Goal: Navigation & Orientation: Find specific page/section

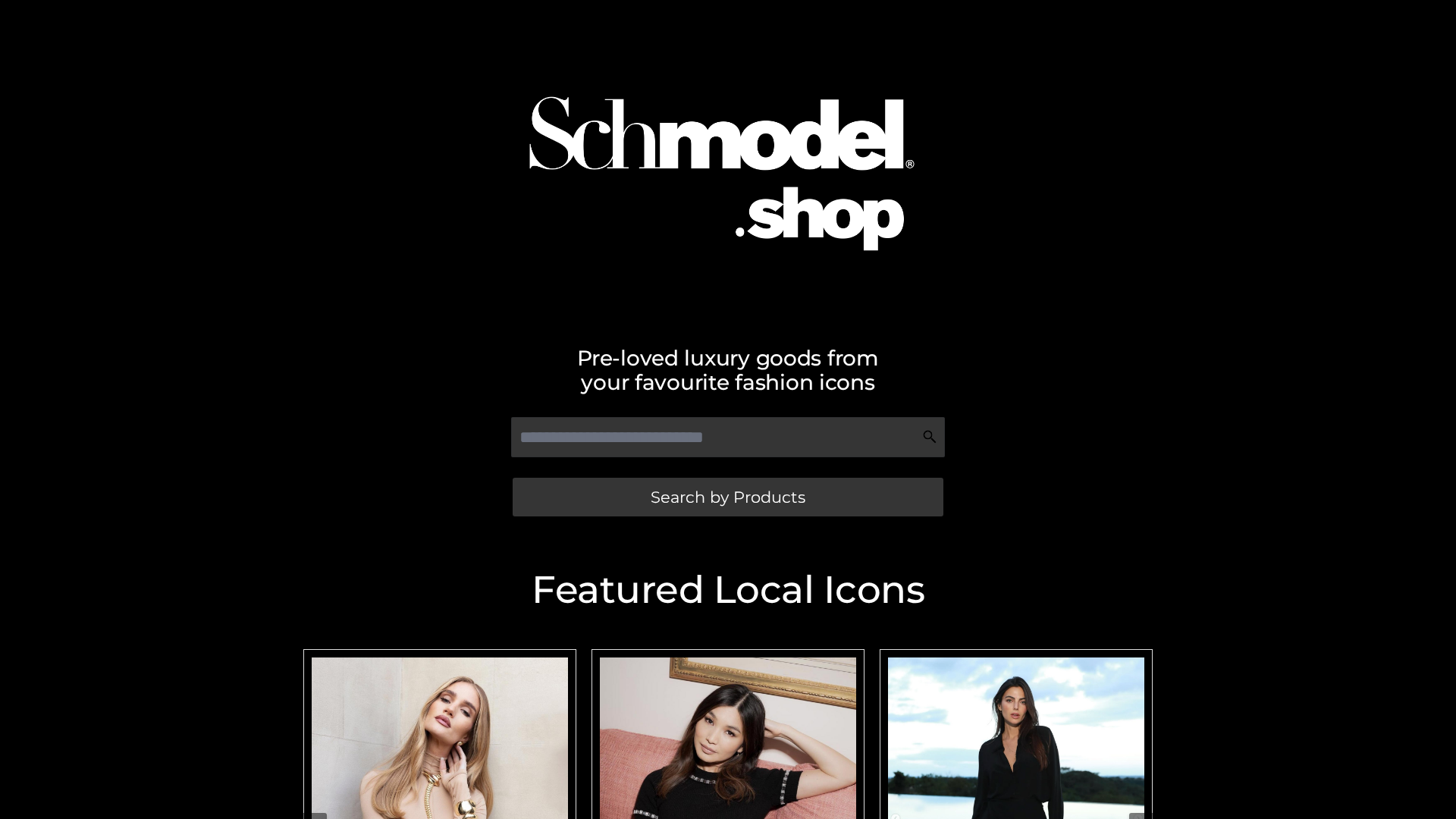
click at [728, 496] on span "Search by Products" at bounding box center [728, 497] width 154 height 16
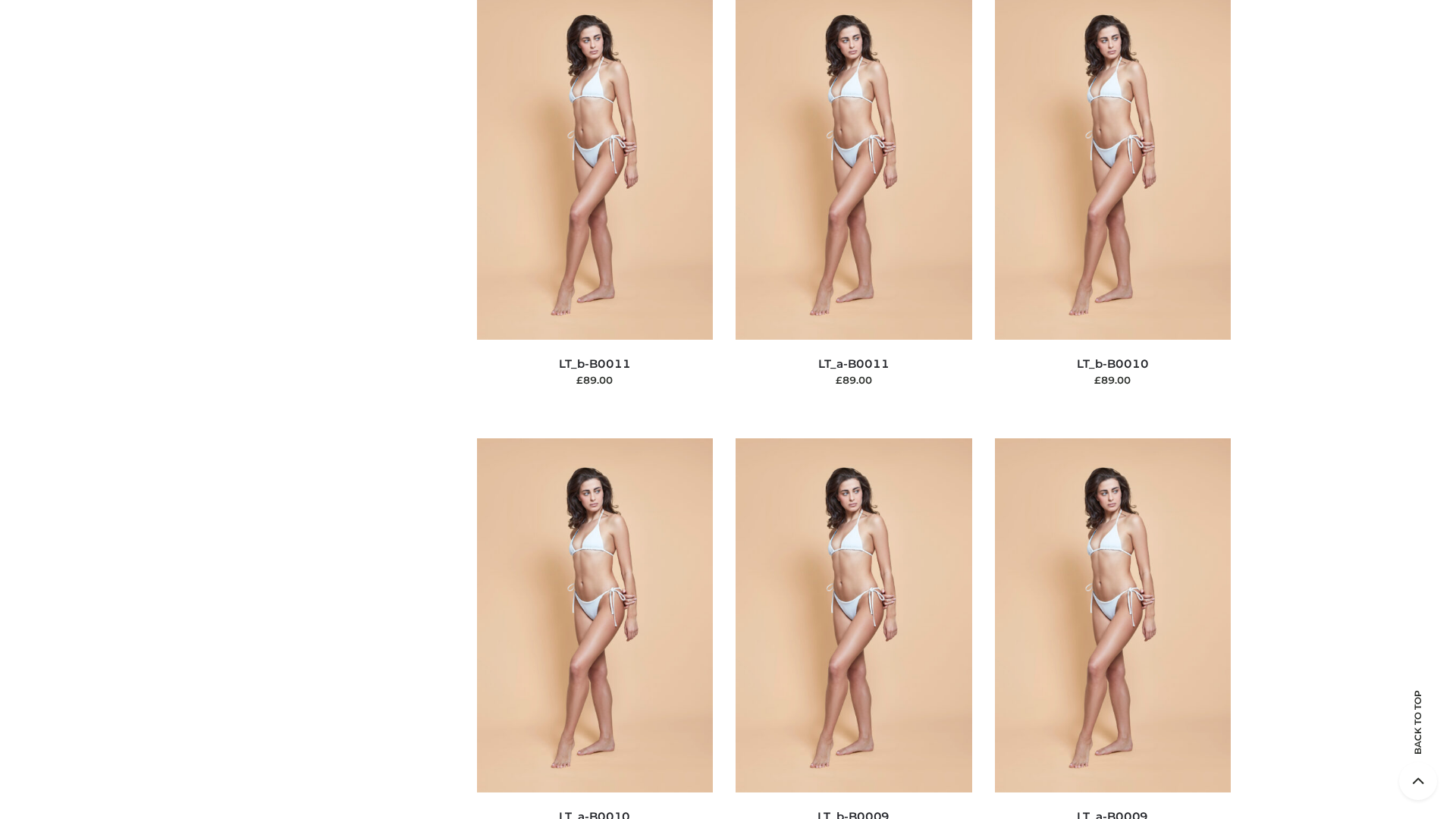
scroll to position [6809, 0]
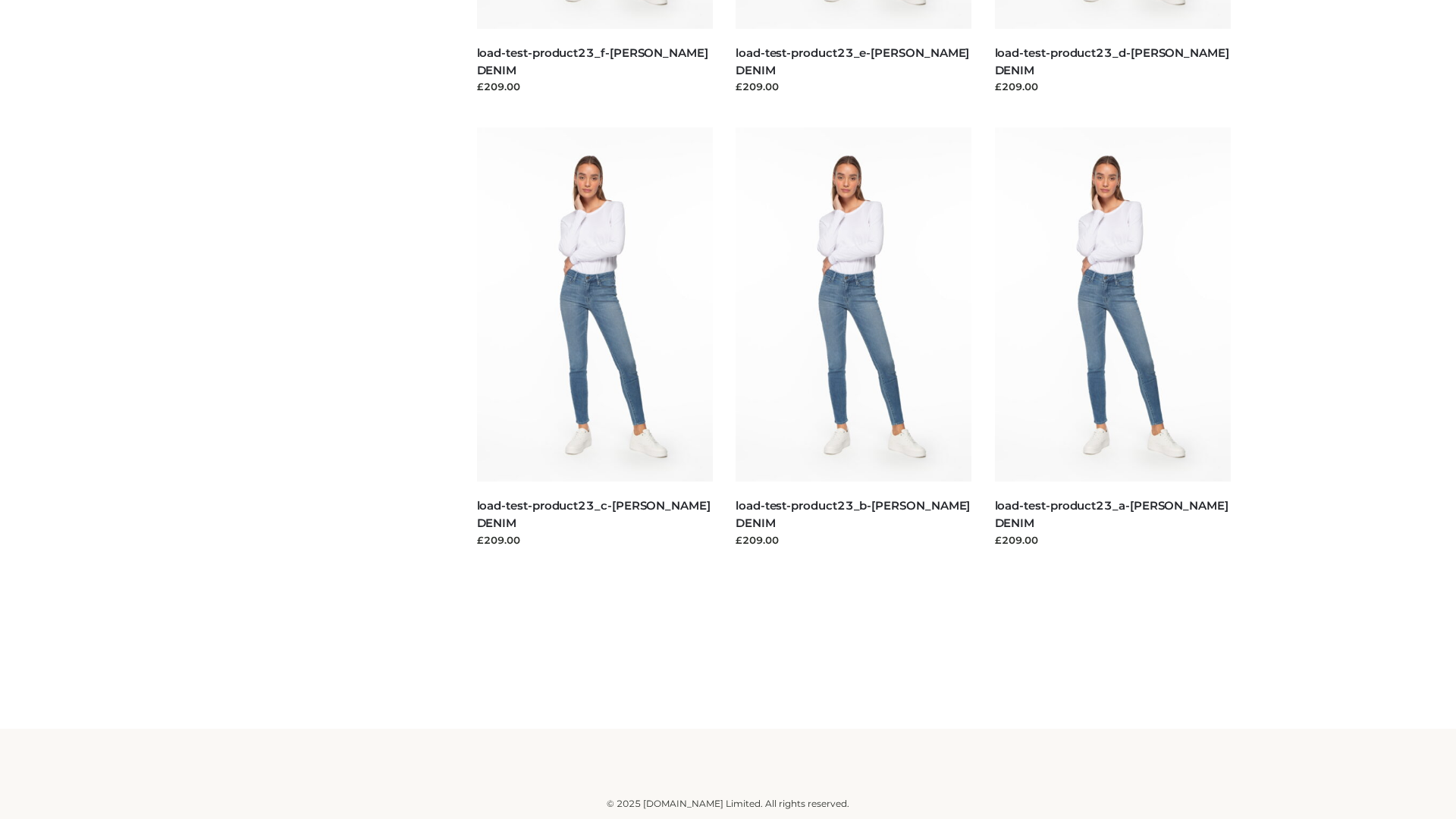
scroll to position [1330, 0]
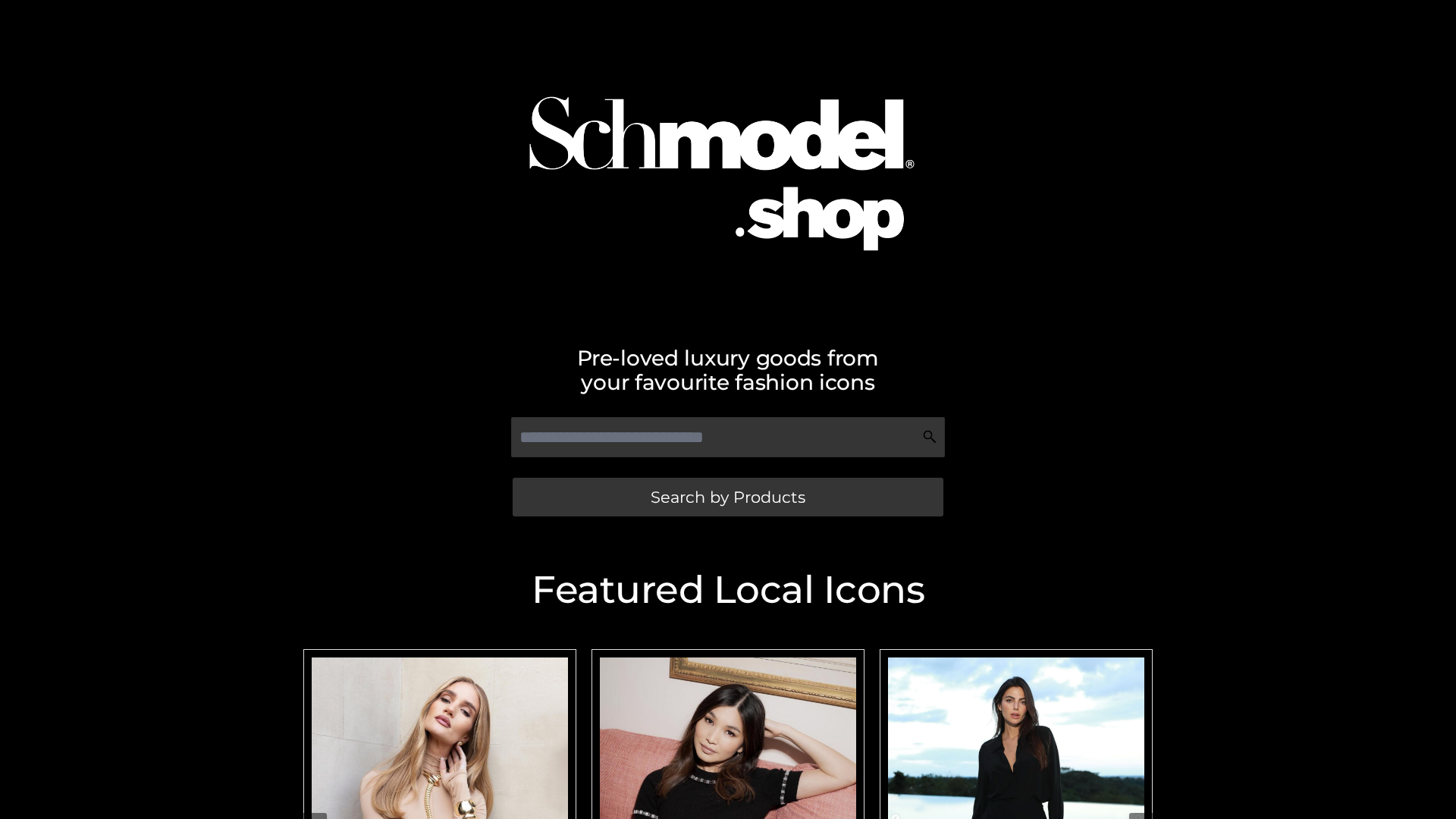
click at [728, 496] on span "Search by Products" at bounding box center [728, 497] width 154 height 16
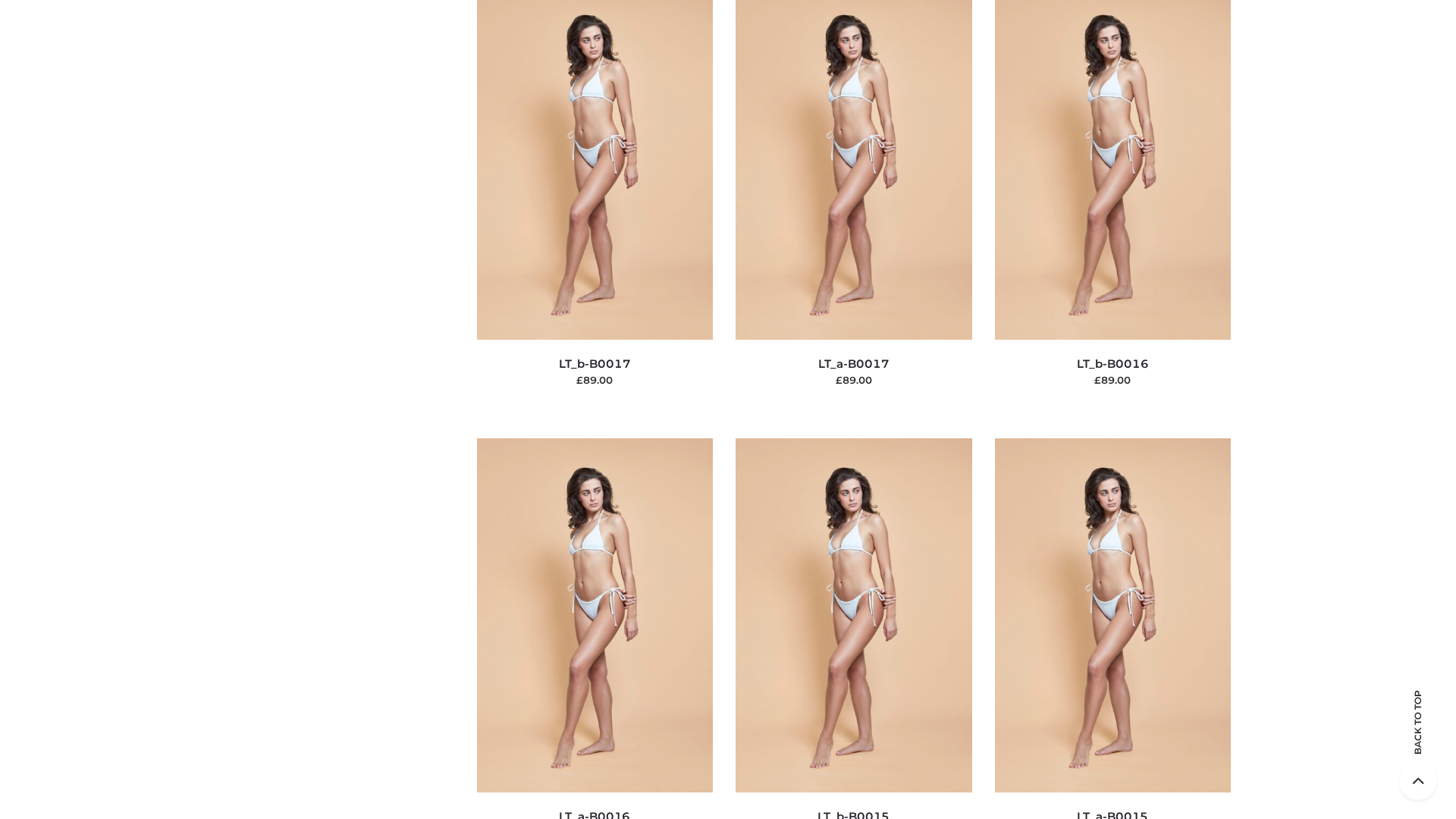
scroll to position [4982, 0]
